Goal: Transaction & Acquisition: Purchase product/service

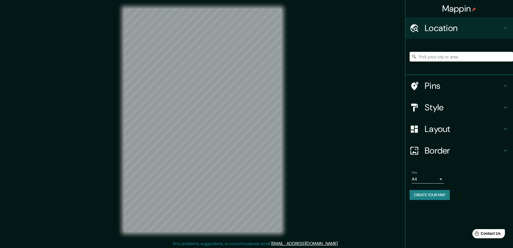
click at [429, 103] on h4 "Style" at bounding box center [464, 107] width 78 height 11
click at [431, 108] on div "Style" at bounding box center [460, 107] width 108 height 22
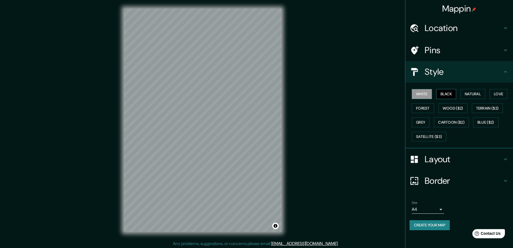
click at [447, 93] on button "Black" at bounding box center [447, 94] width 20 height 10
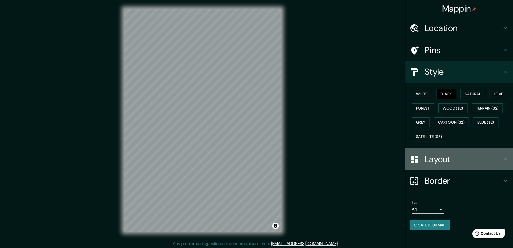
click at [429, 158] on h4 "Layout" at bounding box center [464, 159] width 78 height 11
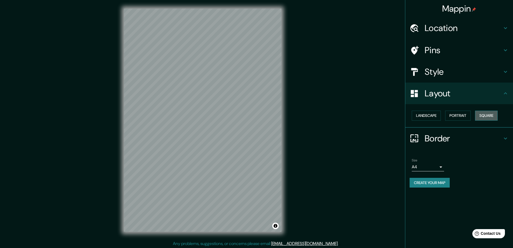
click at [483, 115] on button "Square" at bounding box center [486, 116] width 23 height 10
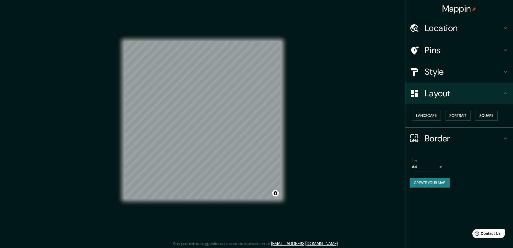
click at [442, 166] on body "Mappin Location Pins Style Layout Landscape Portrait Square Border Choose a bor…" at bounding box center [256, 124] width 513 height 248
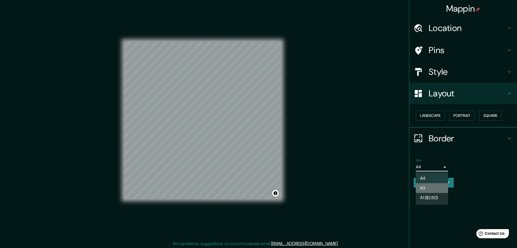
click at [429, 186] on li "A3" at bounding box center [432, 188] width 32 height 10
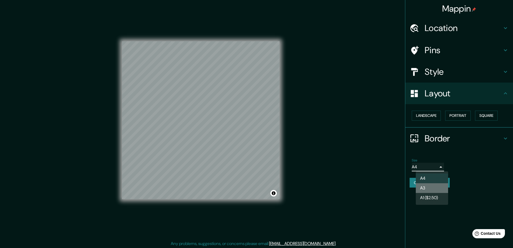
type input "a4"
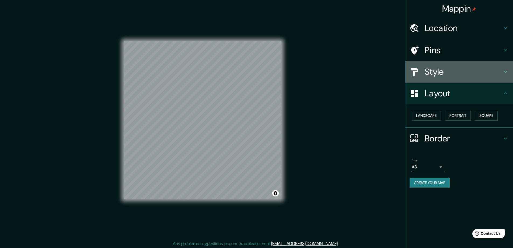
click at [436, 70] on h4 "Style" at bounding box center [464, 71] width 78 height 11
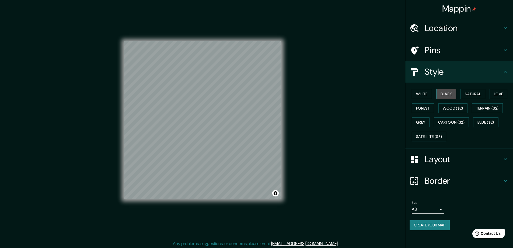
click at [444, 92] on button "Black" at bounding box center [447, 94] width 20 height 10
click at [433, 26] on h4 "Location" at bounding box center [464, 28] width 78 height 11
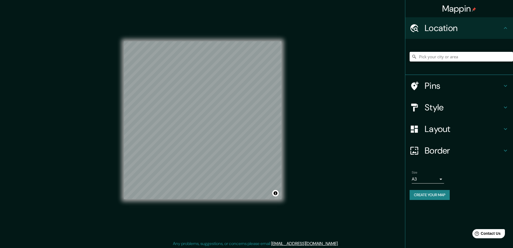
click at [432, 57] on input "Pick your city or area" at bounding box center [461, 57] width 103 height 10
paste input "[STREET_ADDRESS][US_STATE]"
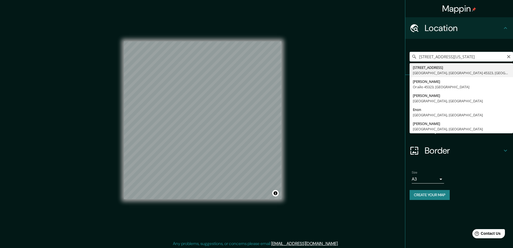
type input "[STREET_ADDRESS]"
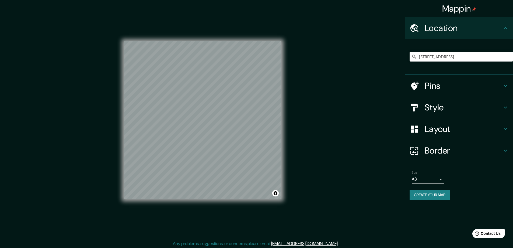
click at [420, 195] on button "Create your map" at bounding box center [430, 195] width 40 height 10
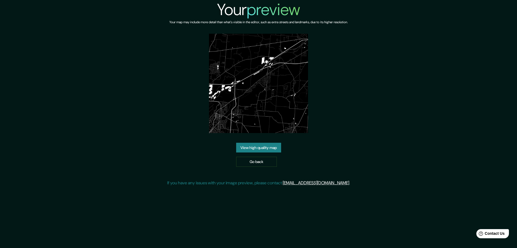
click at [265, 146] on link "View high quality map" at bounding box center [258, 148] width 45 height 10
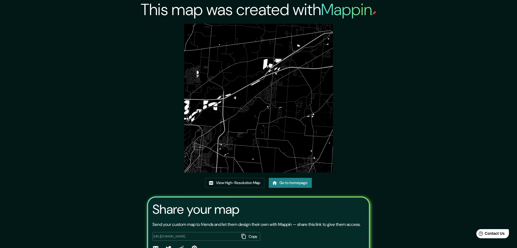
click at [285, 178] on link "Go to homepage" at bounding box center [290, 183] width 43 height 10
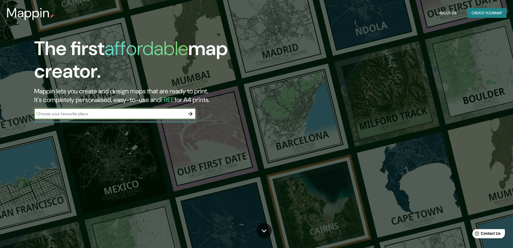
click at [191, 112] on icon "button" at bounding box center [190, 114] width 6 height 6
